Goal: Find specific page/section: Find specific page/section

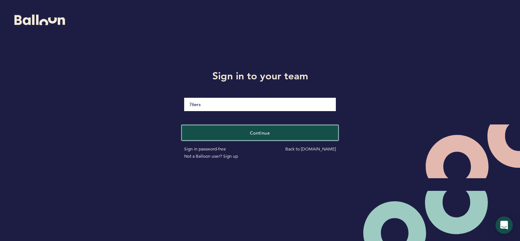
click at [257, 131] on span "Continue" at bounding box center [260, 133] width 20 height 6
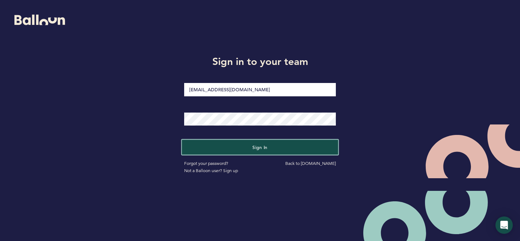
click at [253, 147] on span "Sign in" at bounding box center [260, 148] width 15 height 6
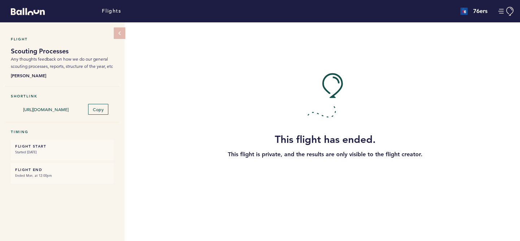
click at [58, 66] on span "Any thoughts feedback on how we do our general scouting processes, reports, str…" at bounding box center [62, 62] width 102 height 13
click at [118, 32] on icon at bounding box center [120, 33] width 6 height 6
